Goal: Task Accomplishment & Management: Manage account settings

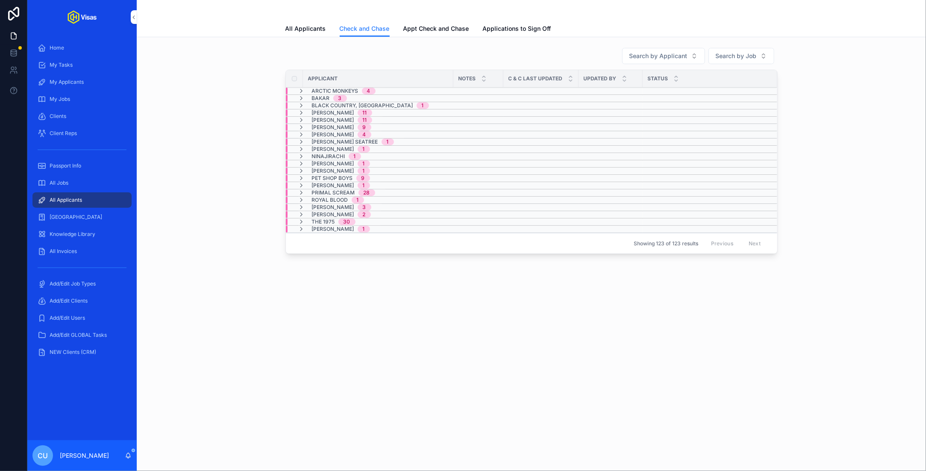
click at [332, 124] on span "[PERSON_NAME]" at bounding box center [333, 127] width 42 height 7
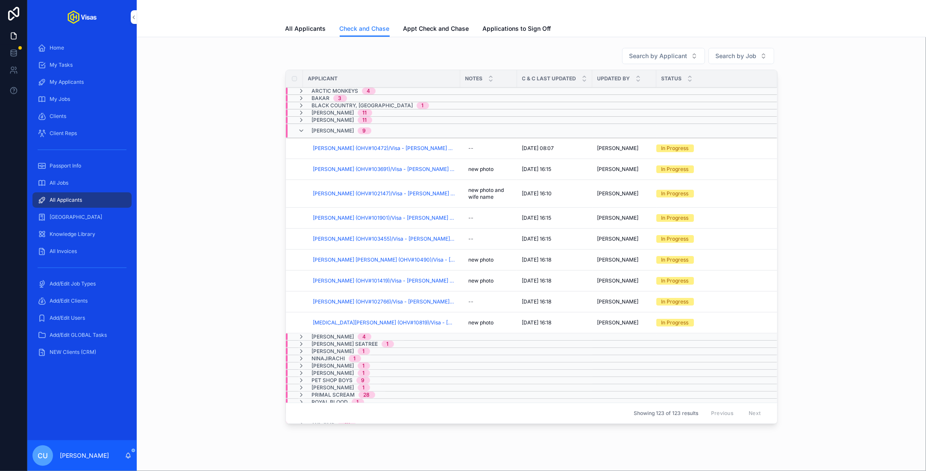
scroll to position [28, 0]
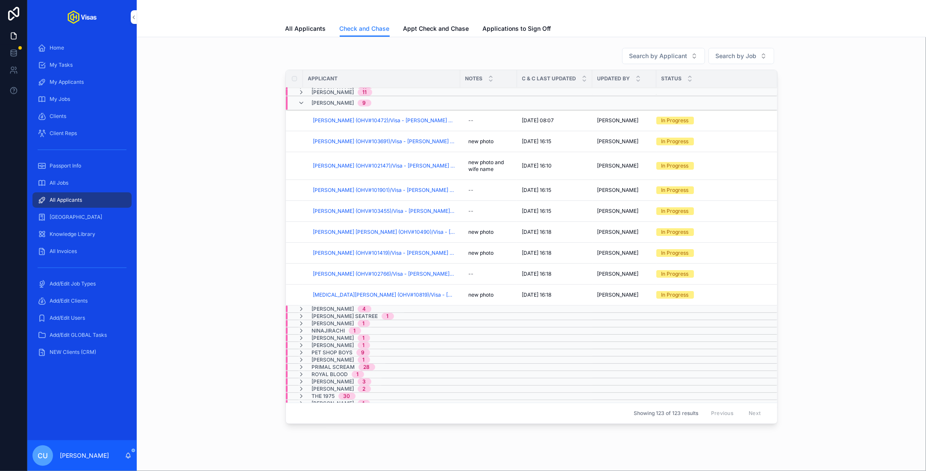
click at [0, 0] on span "Checked And Chased" at bounding box center [0, 0] width 0 height 0
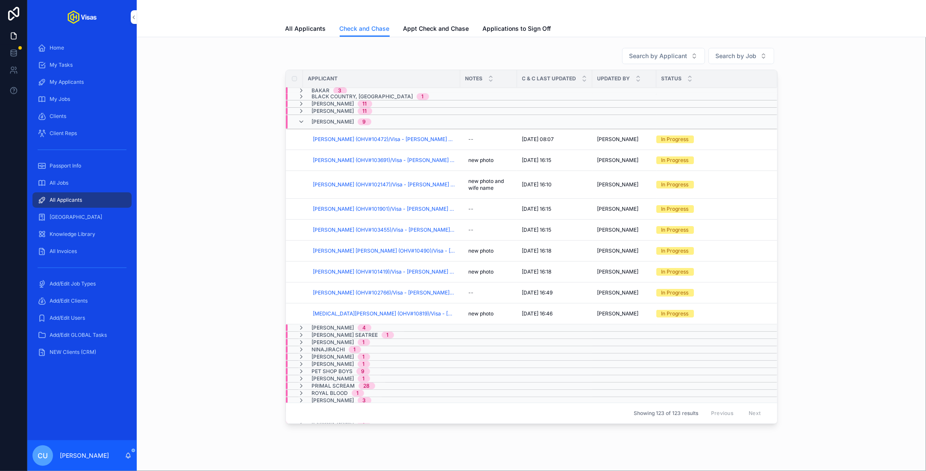
scroll to position [8, 0]
click at [407, 182] on span "[PERSON_NAME] (OHV#102147)/Visa - [PERSON_NAME] - USA DS160 - [DATE] (#1324)" at bounding box center [384, 185] width 142 height 7
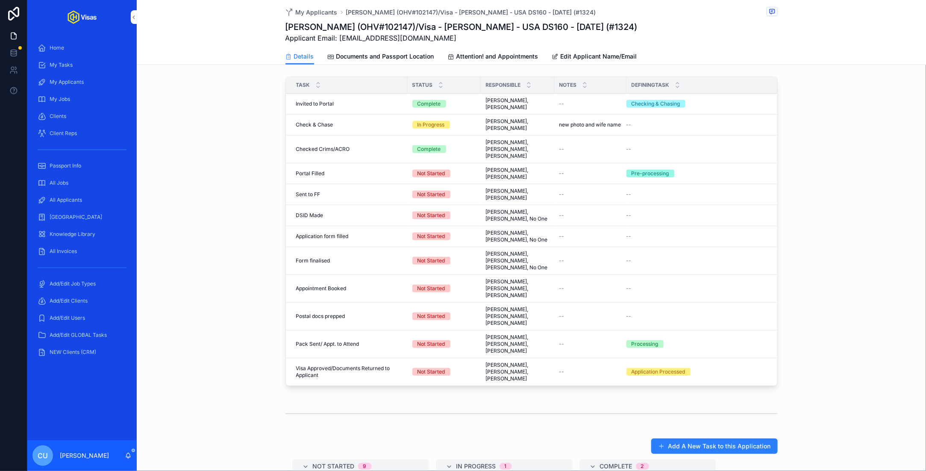
scroll to position [243, 0]
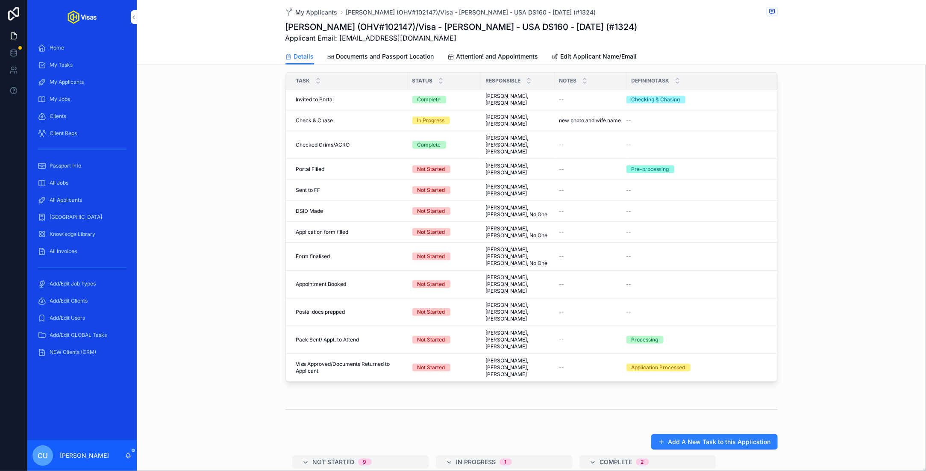
click at [834, 157] on div "Task Status Responsible Notes DefiningTask Invited to Portal Invited to Portal …" at bounding box center [531, 229] width 789 height 320
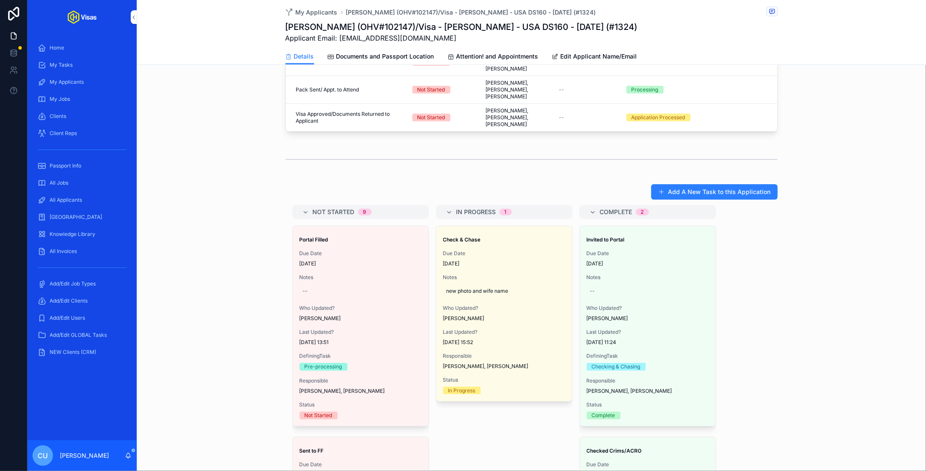
scroll to position [522, 0]
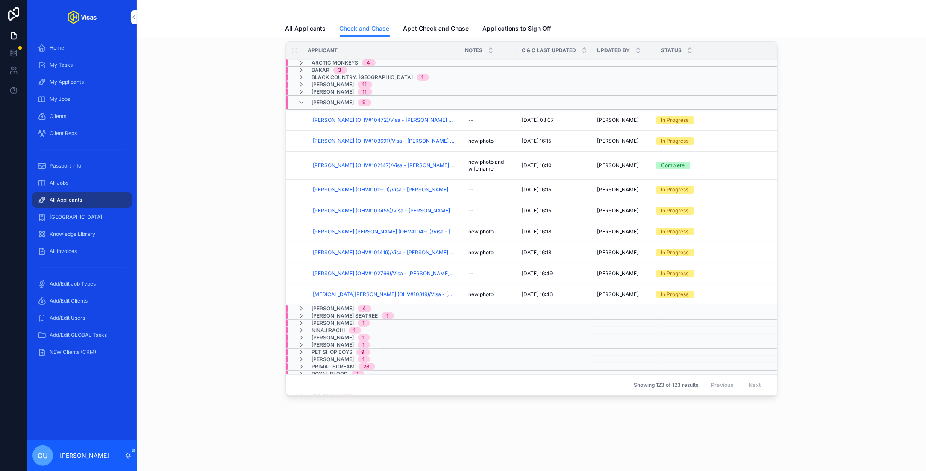
scroll to position [27, 0]
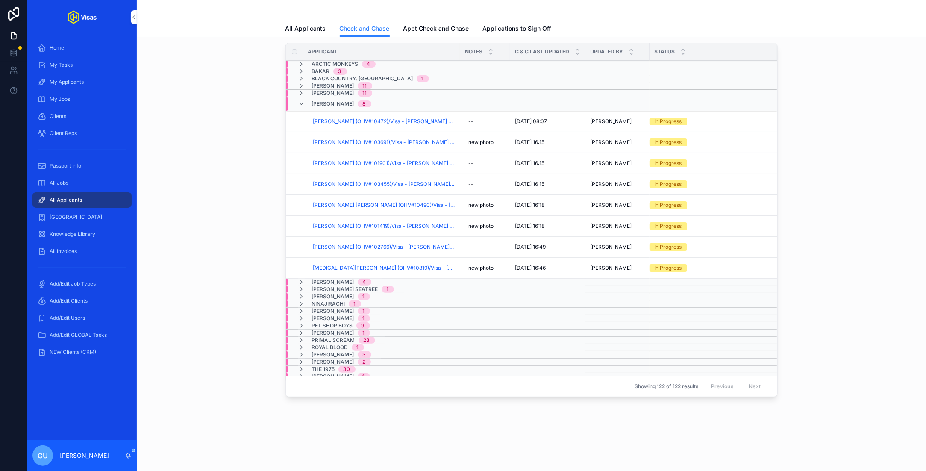
click at [0, 0] on span "Checked And Chased" at bounding box center [0, 0] width 0 height 0
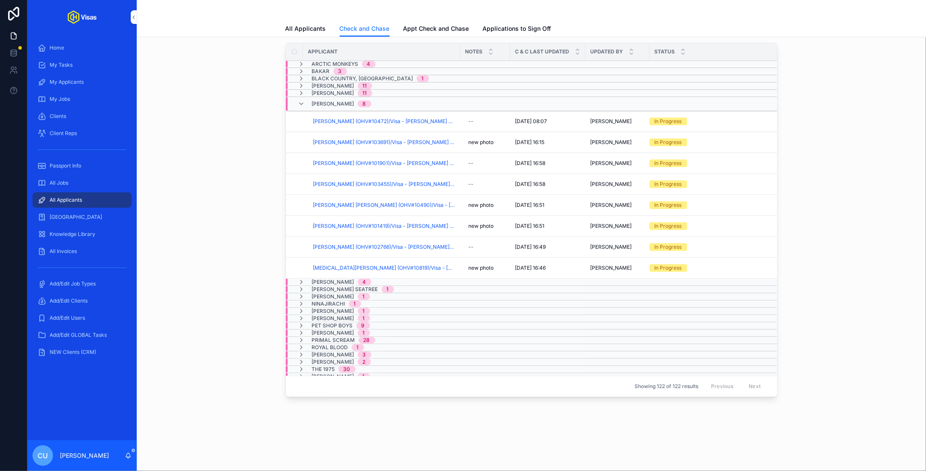
click at [358, 162] on span "[PERSON_NAME] (OHV#101901)/Visa - [PERSON_NAME] - USA DS160 - [DATE] (#1324)" at bounding box center [384, 163] width 142 height 7
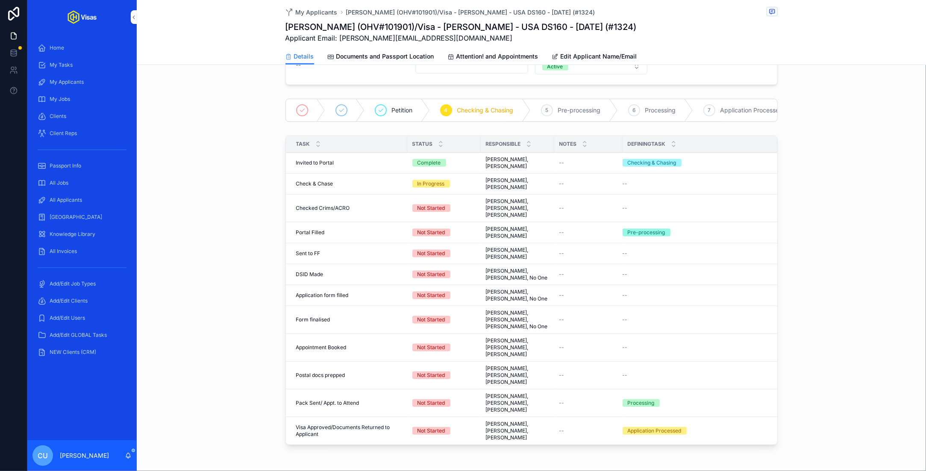
scroll to position [185, 0]
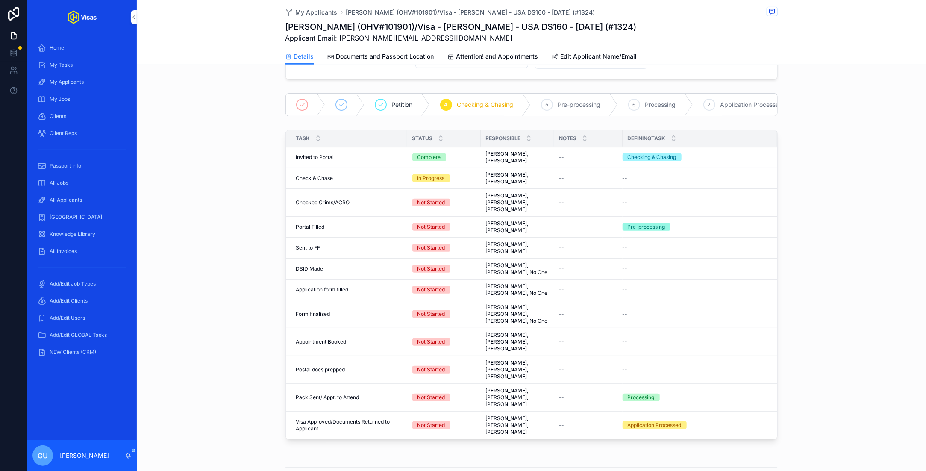
click at [0, 0] on span "Complete all tasks above!" at bounding box center [0, 0] width 0 height 0
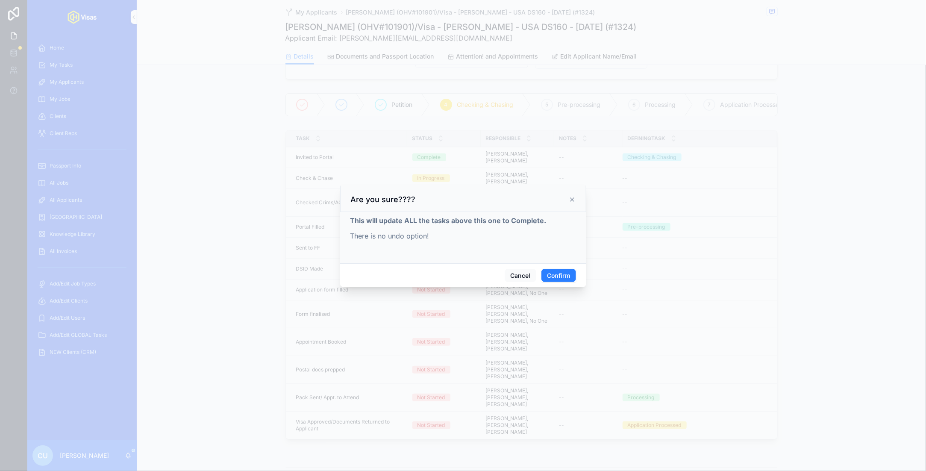
click at [563, 270] on button "Confirm" at bounding box center [558, 276] width 34 height 14
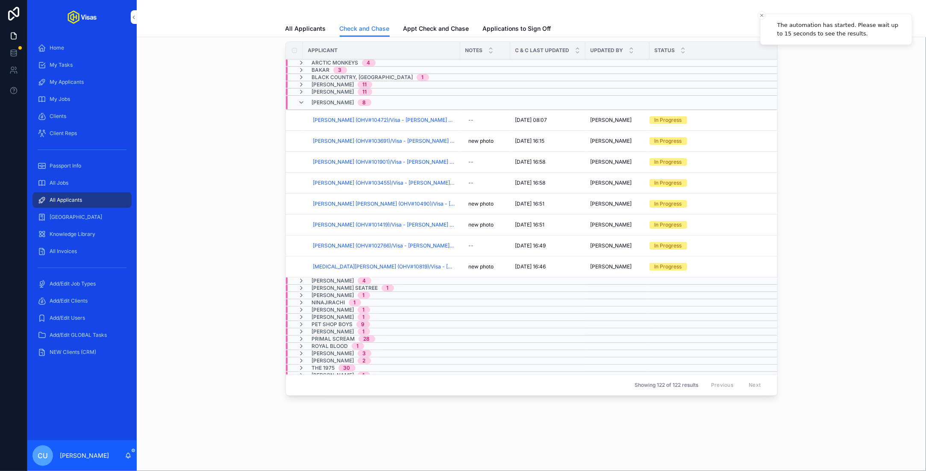
scroll to position [27, 0]
click at [373, 118] on span "[PERSON_NAME] (OHV#10472)/Visa - [PERSON_NAME] - USA DS160 - [DATE] (#1324)" at bounding box center [384, 121] width 142 height 7
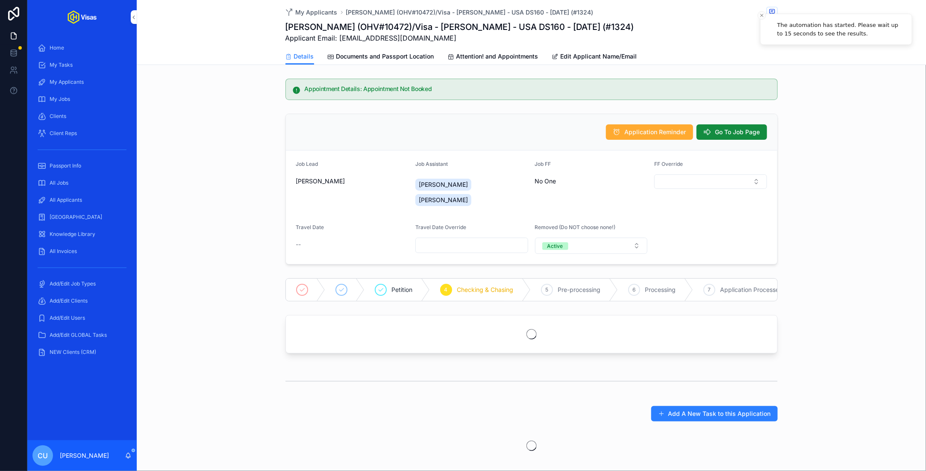
click at [432, 28] on h1 "[PERSON_NAME] (OHV#10472)/Visa - [PERSON_NAME] - USA DS160 - [DATE] (#1324)" at bounding box center [459, 27] width 349 height 12
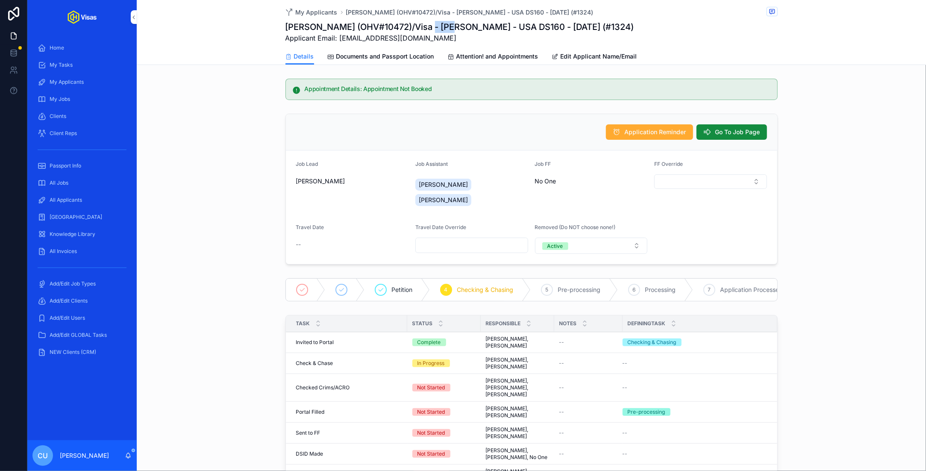
copy h1 "10472"
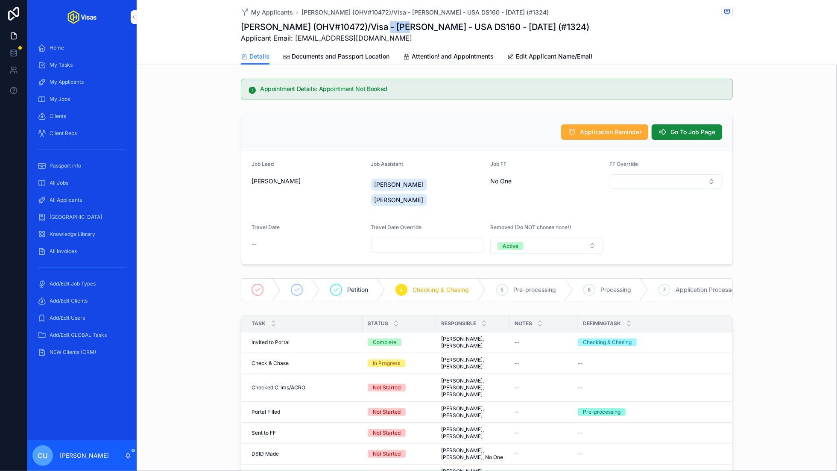
click at [76, 200] on span "All Applicants" at bounding box center [66, 200] width 32 height 7
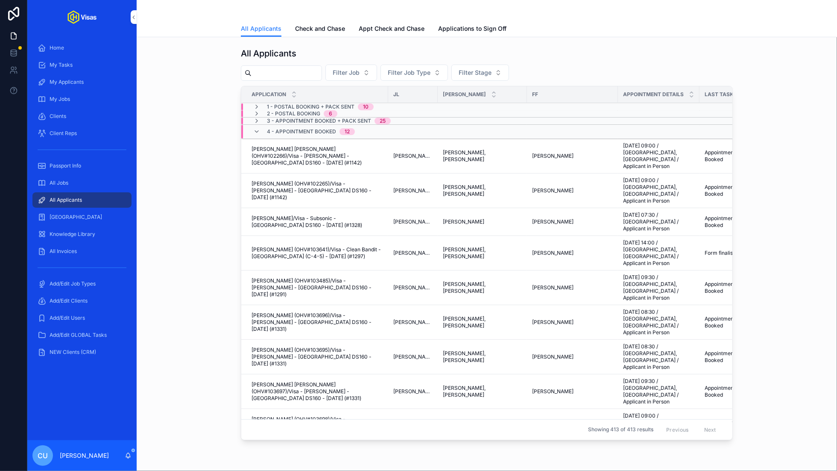
click at [282, 72] on input "scrollable content" at bounding box center [287, 73] width 70 height 12
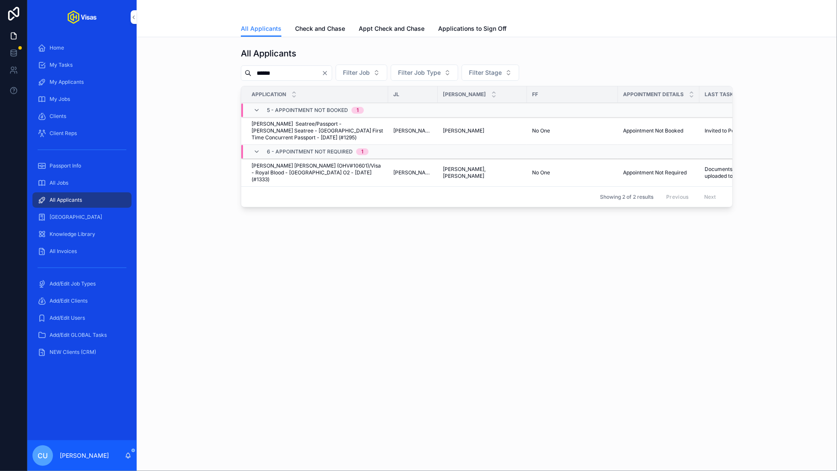
type input "******"
click at [303, 128] on span "[PERSON_NAME] Seatree/Passport - [PERSON_NAME] Seatree - [GEOGRAPHIC_DATA] Firs…" at bounding box center [318, 130] width 132 height 21
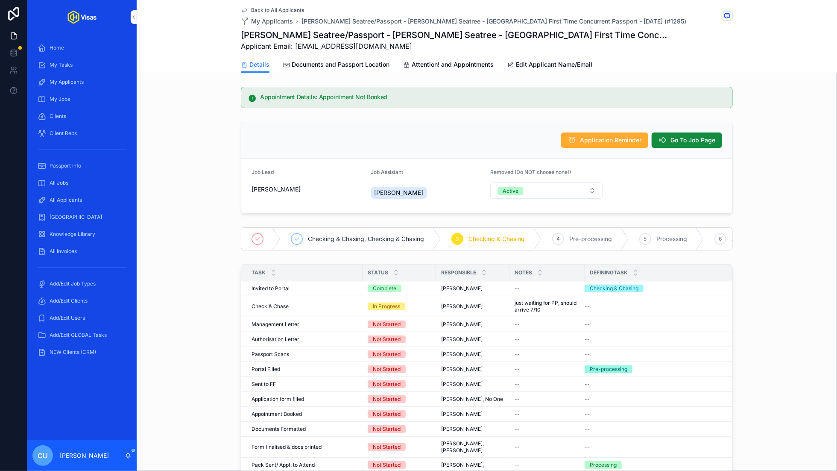
click at [432, 65] on span "Attention! and Appointments" at bounding box center [453, 64] width 82 height 9
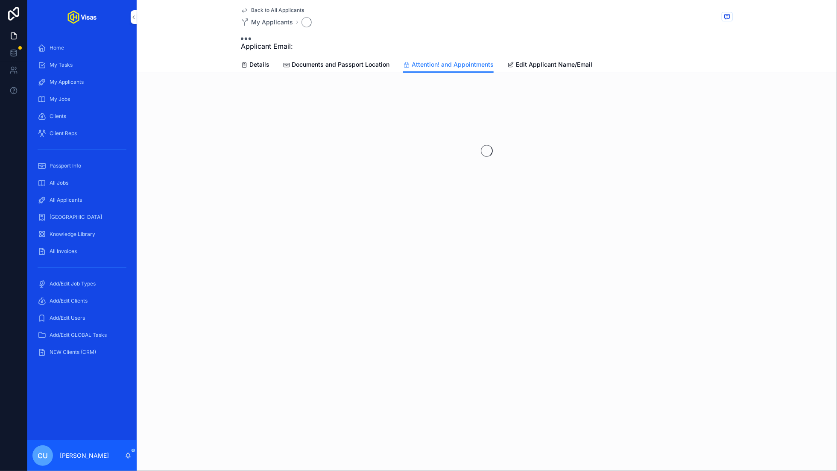
click at [323, 67] on span "Documents and Passport Location" at bounding box center [341, 64] width 98 height 9
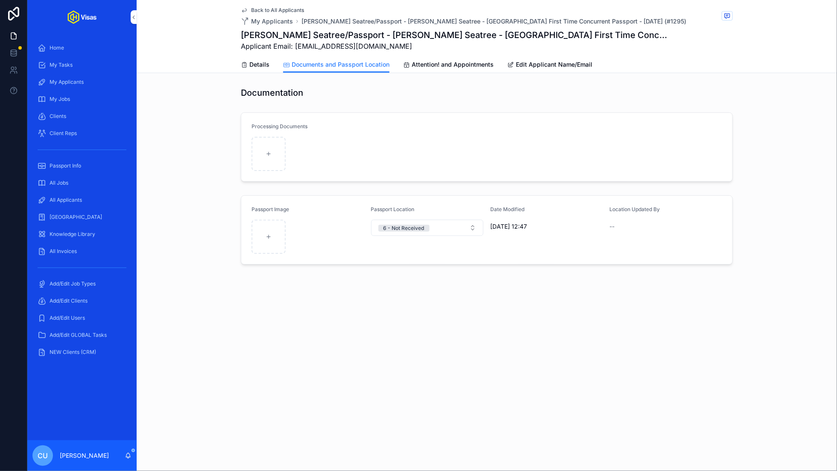
click at [427, 65] on span "Attention! and Appointments" at bounding box center [453, 64] width 82 height 9
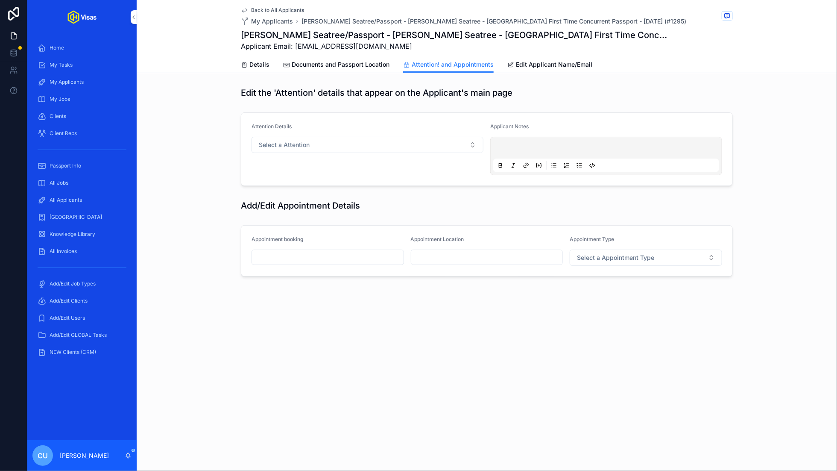
click at [284, 254] on input "scrollable content" at bounding box center [328, 257] width 152 height 12
click at [331, 345] on button "9" at bounding box center [327, 345] width 15 height 15
click at [323, 435] on div "**" at bounding box center [320, 427] width 21 height 15
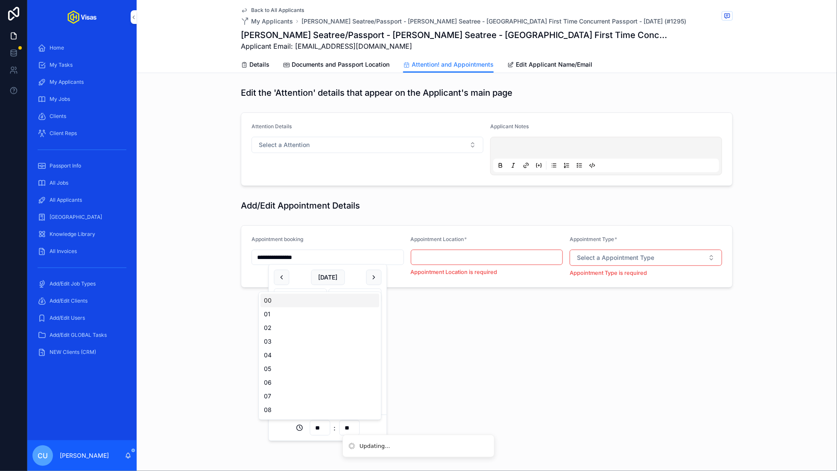
click at [321, 425] on input "**" at bounding box center [320, 428] width 20 height 12
click at [291, 411] on div "15" at bounding box center [320, 416] width 119 height 14
type input "**********"
type input "**"
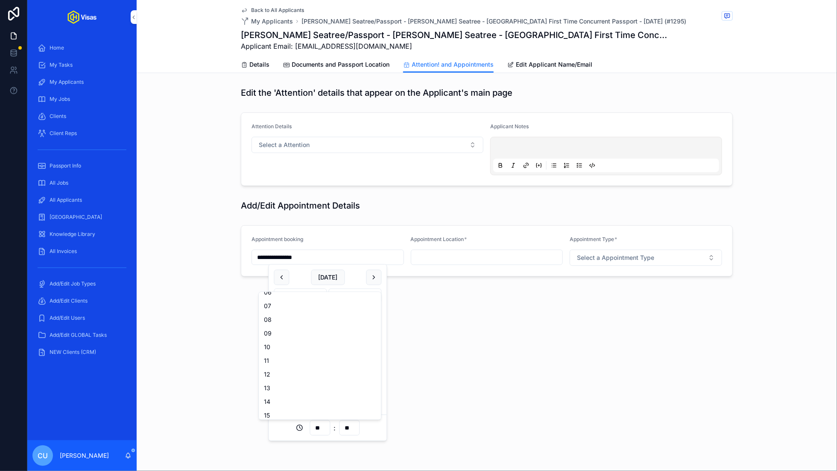
scroll to position [93, 0]
click at [461, 262] on div "scrollable content" at bounding box center [487, 257] width 153 height 15
click at [450, 258] on input "scrollable content" at bounding box center [487, 257] width 152 height 12
type input "******"
click at [670, 254] on button "Select a Appointment Type" at bounding box center [646, 258] width 153 height 16
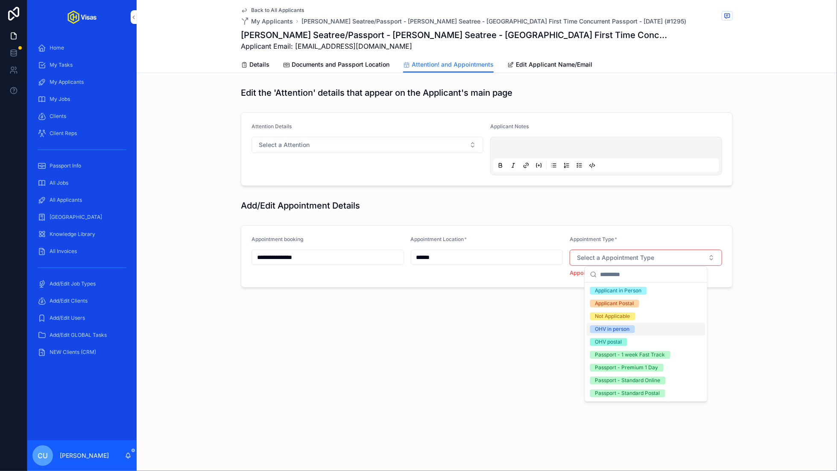
click at [629, 330] on div "OHV in person" at bounding box center [613, 329] width 35 height 8
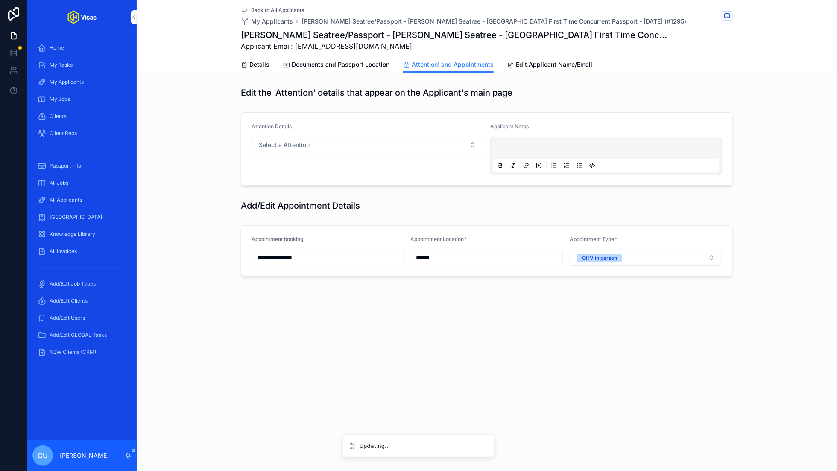
click at [253, 60] on span "Details" at bounding box center [260, 64] width 20 height 9
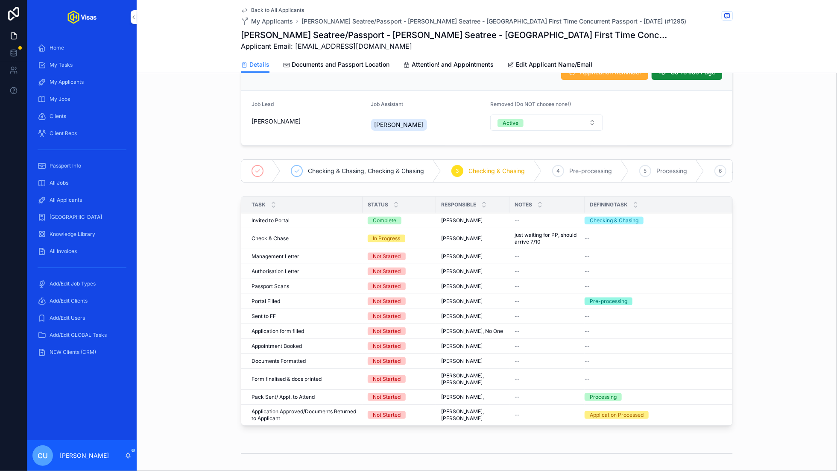
scroll to position [69, 0]
click at [340, 64] on span "Documents and Passport Location" at bounding box center [341, 64] width 98 height 9
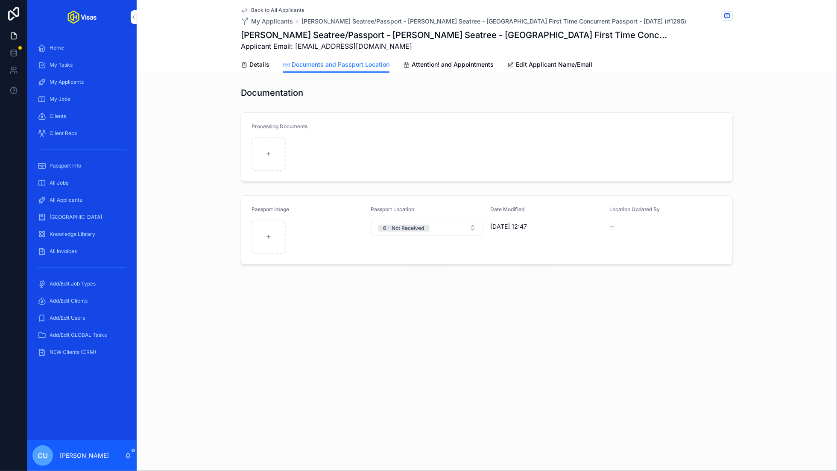
click at [244, 149] on form "Processing Documents" at bounding box center [486, 147] width 491 height 68
click at [264, 149] on div "scrollable content" at bounding box center [269, 154] width 34 height 34
type input "**********"
click at [255, 164] on span "new doc [DATE] 19.24.58" at bounding box center [264, 165] width 21 height 7
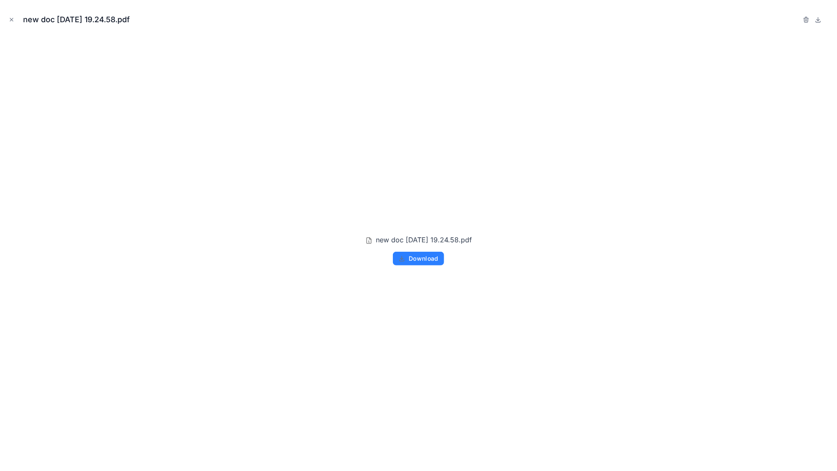
click at [5, 21] on div "new doc [DATE] 19.24.58.pdf new doc [DATE] 19.24.58.pdf Download" at bounding box center [418, 235] width 837 height 471
click at [12, 20] on icon "Close modal" at bounding box center [11, 19] width 3 height 3
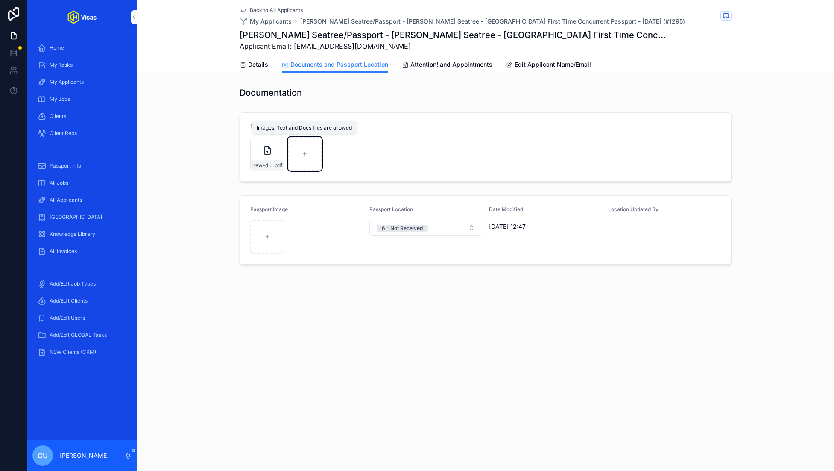
click at [301, 150] on div "scrollable content" at bounding box center [305, 154] width 34 height 34
type input "**********"
click at [262, 67] on span "Details" at bounding box center [258, 64] width 20 height 9
